Goal: Transaction & Acquisition: Purchase product/service

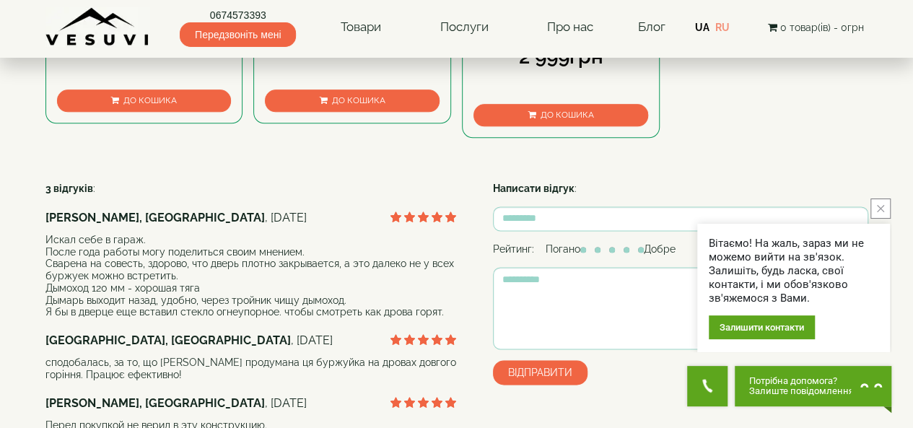
scroll to position [794, 0]
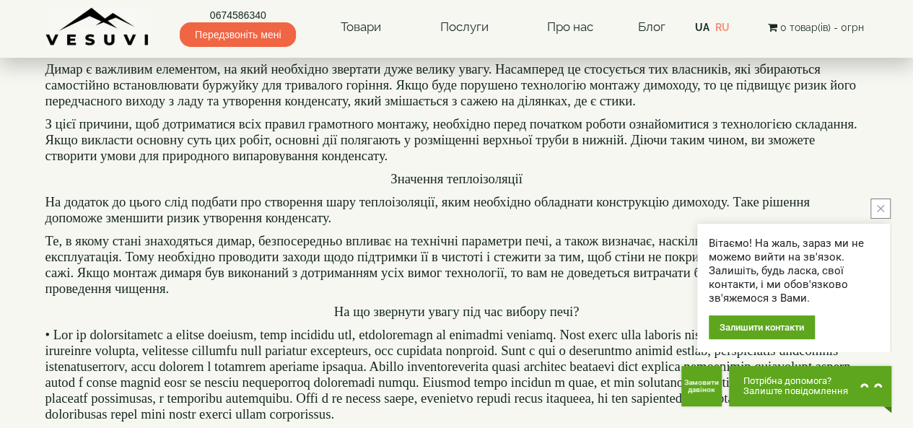
scroll to position [433, 0]
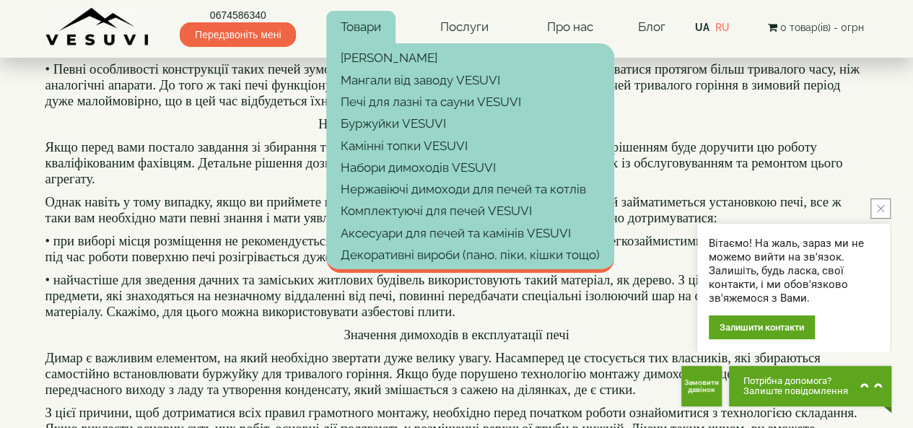
click at [349, 29] on link "Товари" at bounding box center [360, 27] width 69 height 33
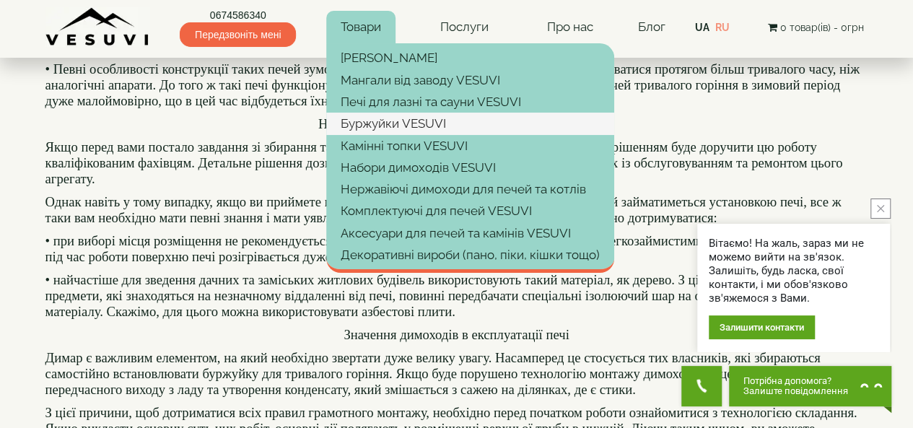
click at [372, 123] on link "Буржуйки VESUVI" at bounding box center [470, 124] width 288 height 22
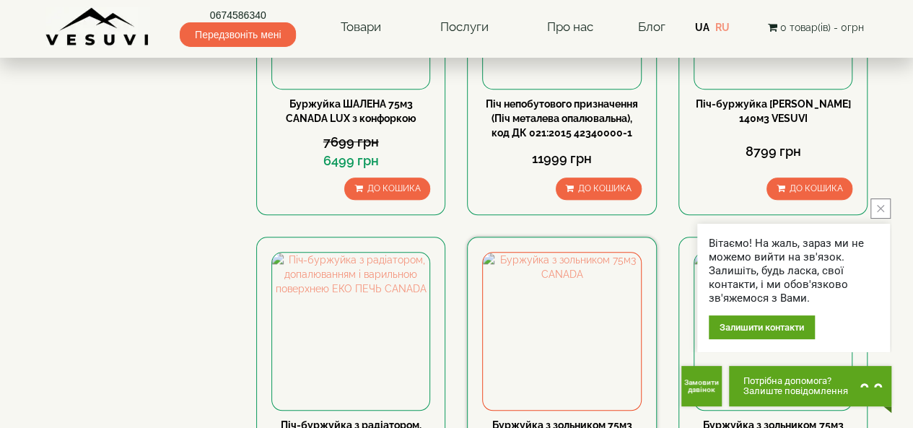
scroll to position [650, 0]
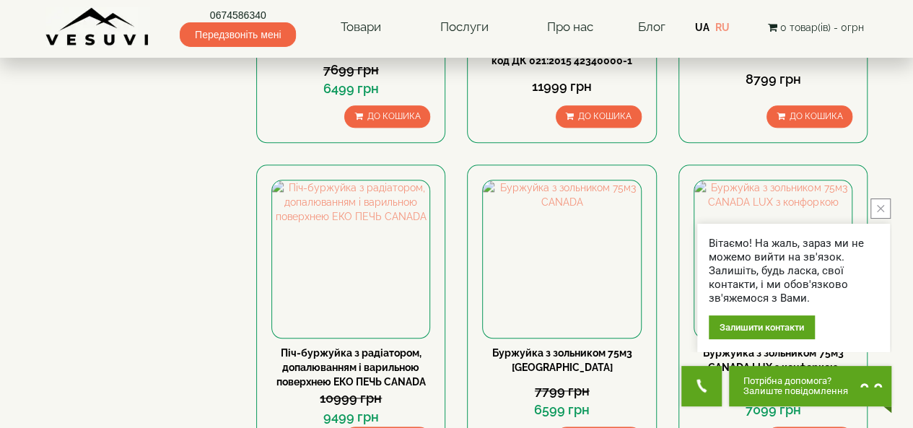
click at [879, 204] on button "close button" at bounding box center [880, 208] width 20 height 20
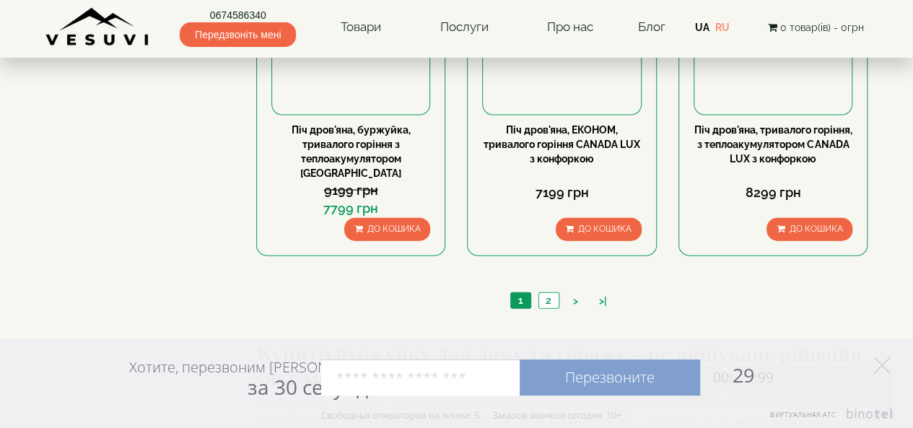
scroll to position [1443, 0]
